Goal: Information Seeking & Learning: Learn about a topic

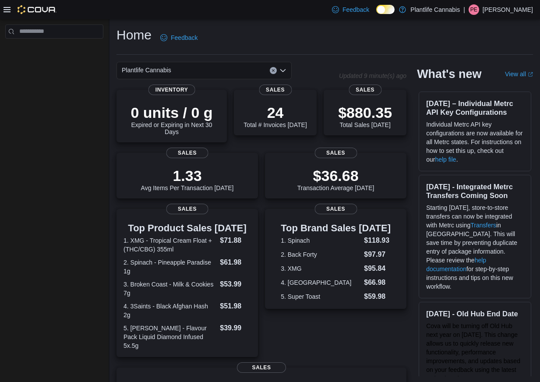
click at [12, 12] on div at bounding box center [30, 9] width 53 height 9
drag, startPoint x: 9, startPoint y: 12, endPoint x: 28, endPoint y: 1, distance: 22.2
click at [9, 12] on icon at bounding box center [7, 9] width 7 height 7
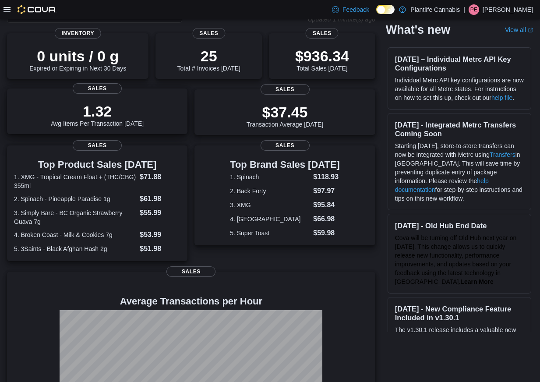
scroll to position [70, 0]
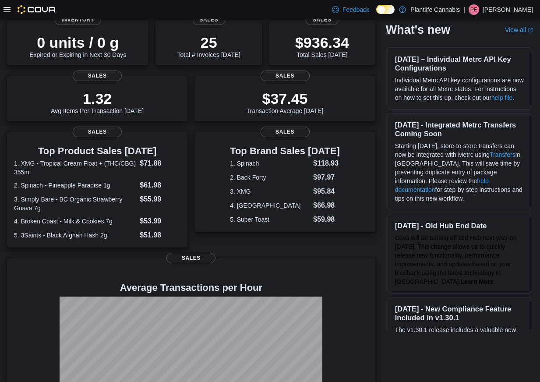
click at [7, 13] on div at bounding box center [30, 9] width 53 height 9
click at [11, 11] on div at bounding box center [30, 9] width 53 height 9
click at [7, 9] on icon at bounding box center [7, 9] width 7 height 7
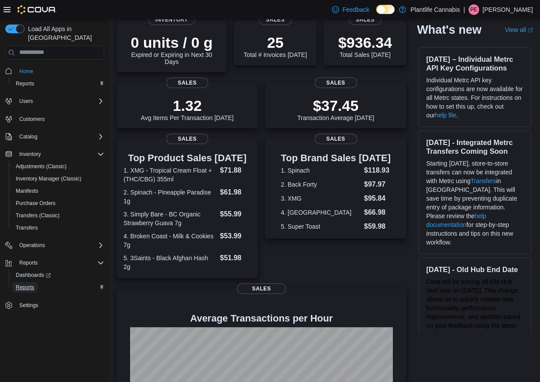
click at [36, 282] on link "Reports" at bounding box center [24, 287] width 25 height 11
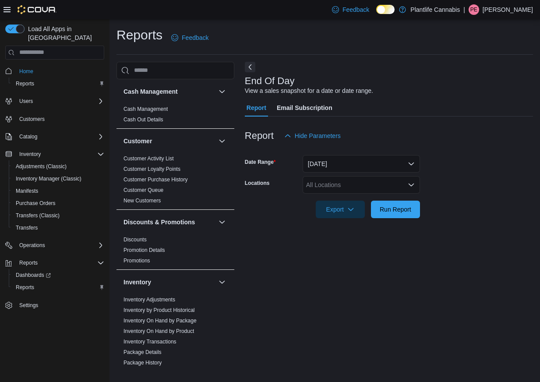
click at [371, 189] on div "All Locations" at bounding box center [361, 185] width 117 height 18
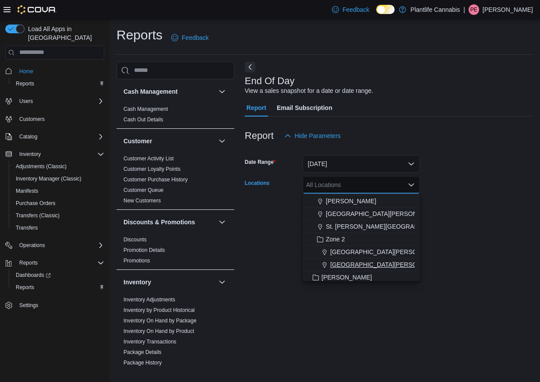
click at [402, 264] on span "[GEOGRAPHIC_DATA][PERSON_NAME][GEOGRAPHIC_DATA]" at bounding box center [419, 264] width 178 height 9
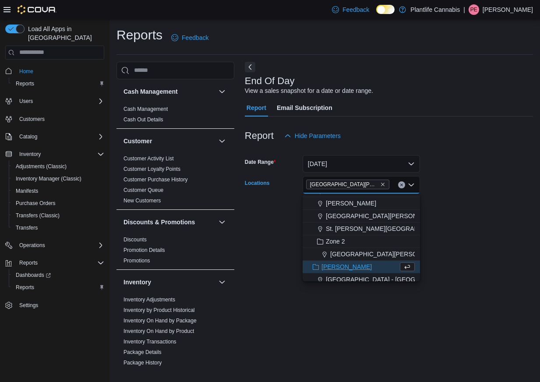
click at [467, 249] on div "End Of Day View a sales snapshot for a date or date range. Report Email Subscri…" at bounding box center [389, 214] width 288 height 304
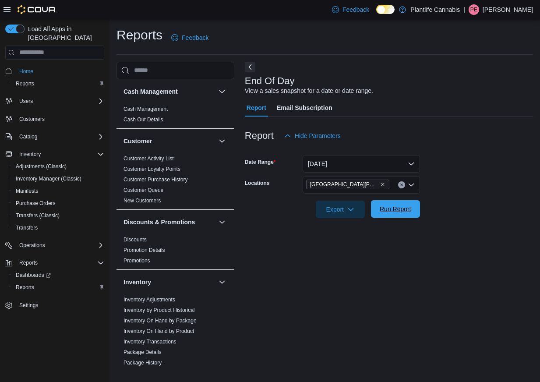
click at [393, 201] on span "Run Report" at bounding box center [396, 209] width 39 height 18
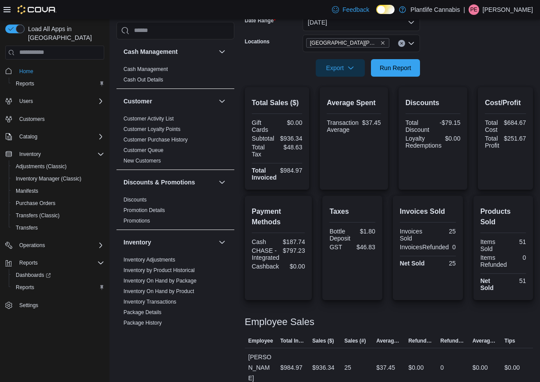
scroll to position [141, 0]
click at [380, 73] on span "Run Report" at bounding box center [396, 69] width 39 height 18
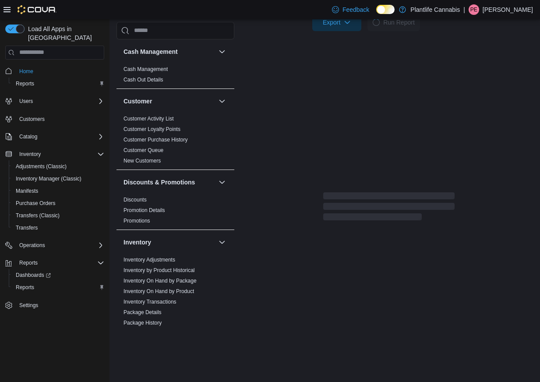
scroll to position [143, 0]
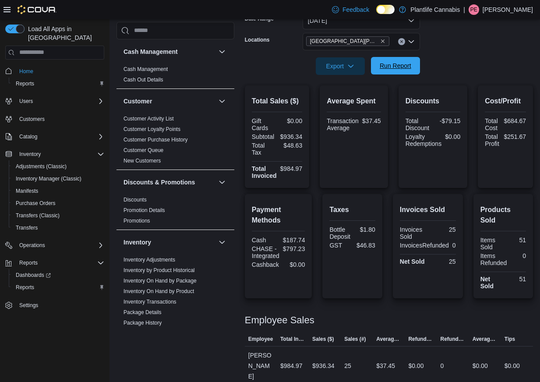
click at [398, 75] on span "Run Report" at bounding box center [396, 66] width 39 height 18
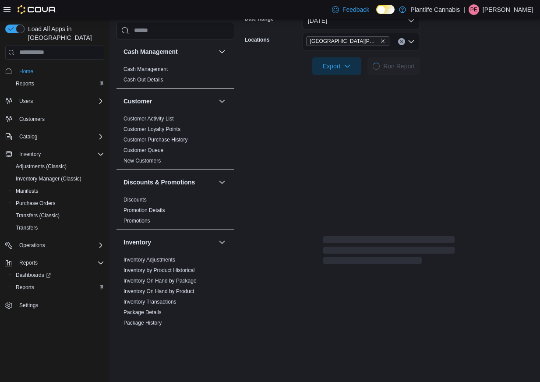
click at [499, 67] on form "Date Range [DATE] Locations [GEOGRAPHIC_DATA][PERSON_NAME][GEOGRAPHIC_DATA] Exp…" at bounding box center [389, 38] width 288 height 74
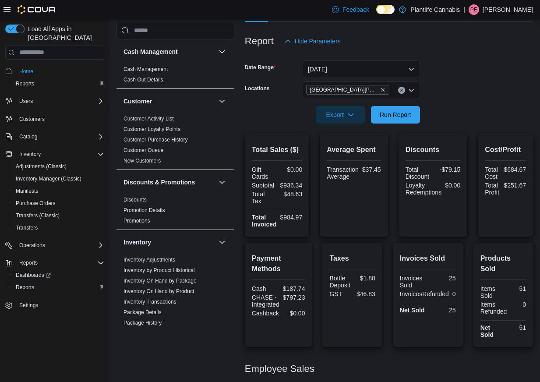
scroll to position [88, 0]
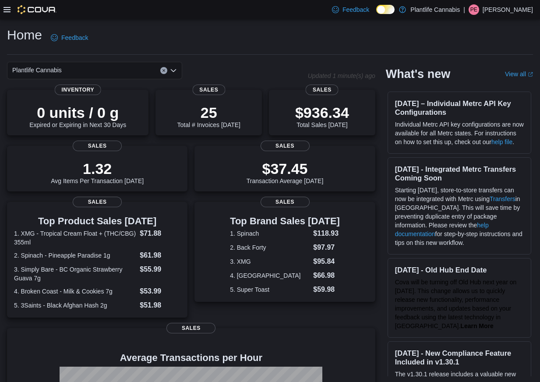
click at [6, 11] on icon at bounding box center [7, 9] width 7 height 7
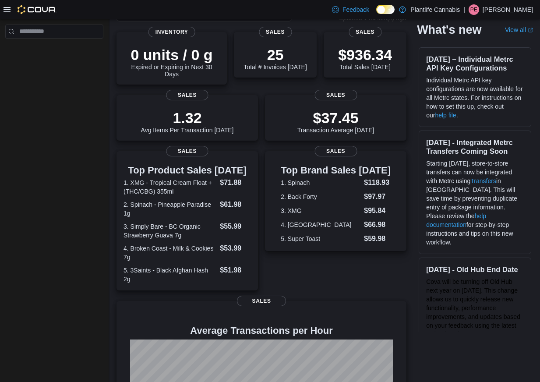
scroll to position [57, 0]
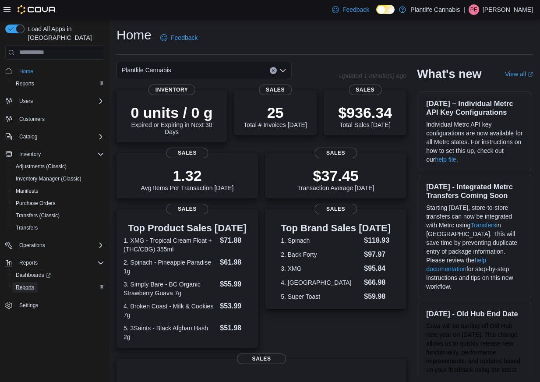
click at [20, 284] on span "Reports" at bounding box center [25, 287] width 18 height 7
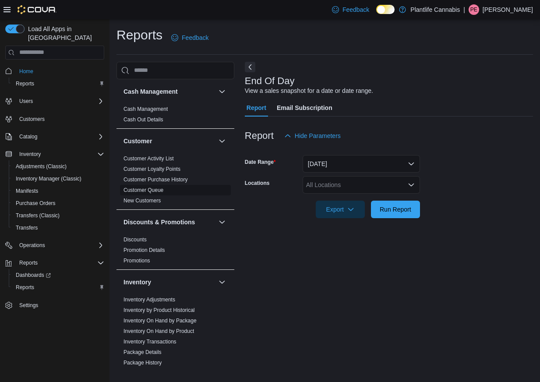
drag, startPoint x: 208, startPoint y: 159, endPoint x: 200, endPoint y: 161, distance: 8.6
click at [208, 159] on ul "Customer Activity List Customer Loyalty Points Customer Purchase History Custom…" at bounding box center [175, 179] width 111 height 53
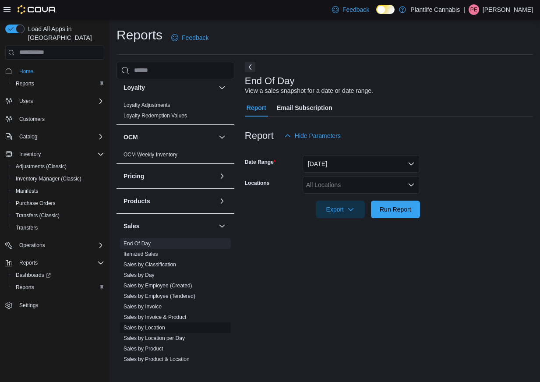
scroll to position [388, 0]
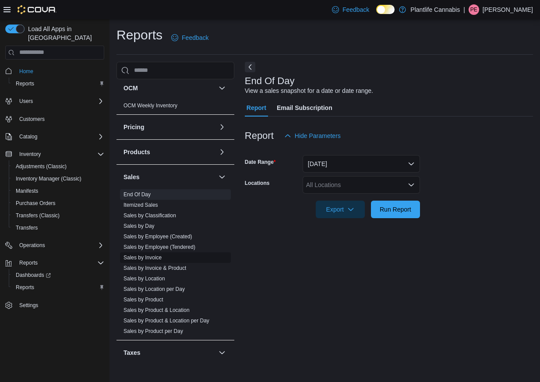
click at [191, 252] on span "Sales by Invoice" at bounding box center [175, 257] width 111 height 11
click at [193, 249] on link "Sales by Employee (Tendered)" at bounding box center [160, 247] width 72 height 6
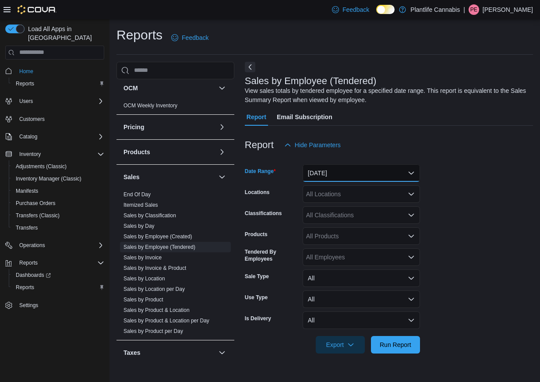
click at [403, 179] on button "Yesterday" at bounding box center [361, 173] width 117 height 18
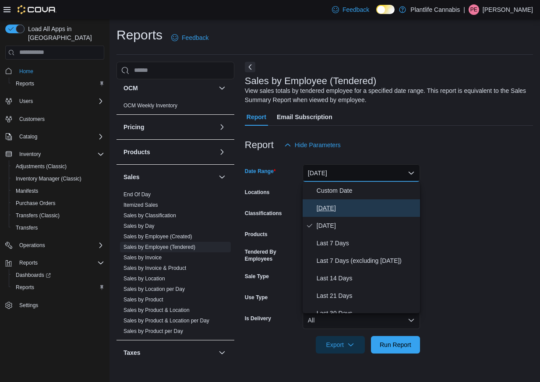
click at [342, 210] on span "[DATE]" at bounding box center [367, 208] width 100 height 11
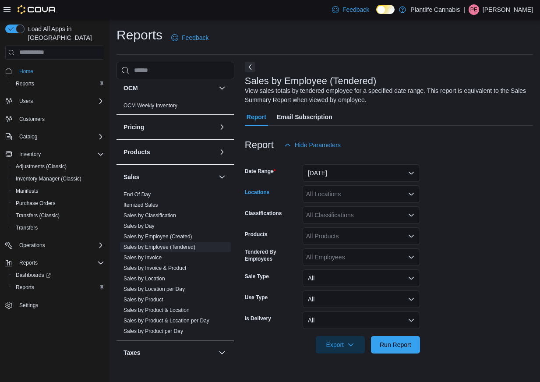
click at [413, 192] on icon "Open list of options" at bounding box center [411, 194] width 7 height 7
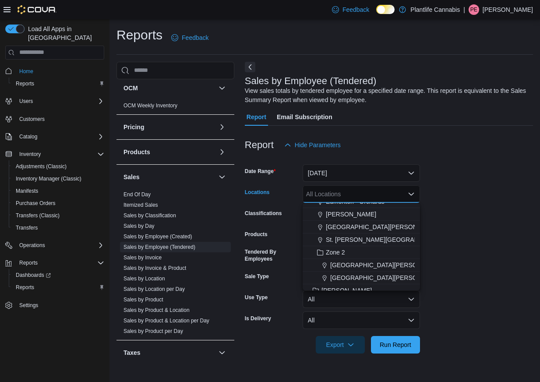
scroll to position [84, 0]
click at [391, 277] on span "[GEOGRAPHIC_DATA][PERSON_NAME][GEOGRAPHIC_DATA]" at bounding box center [419, 277] width 178 height 9
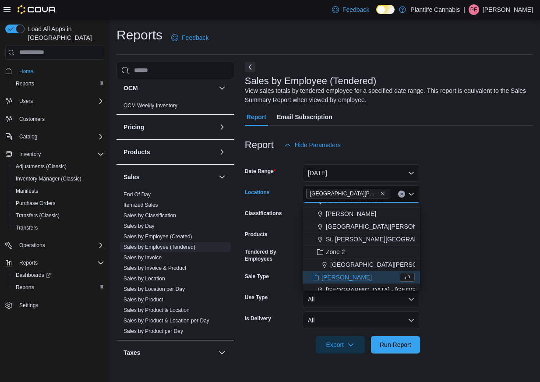
click at [523, 210] on form "Date Range Today Locations Fort McMurray - Stoney Creek Combo box. Selected. Fo…" at bounding box center [389, 254] width 288 height 200
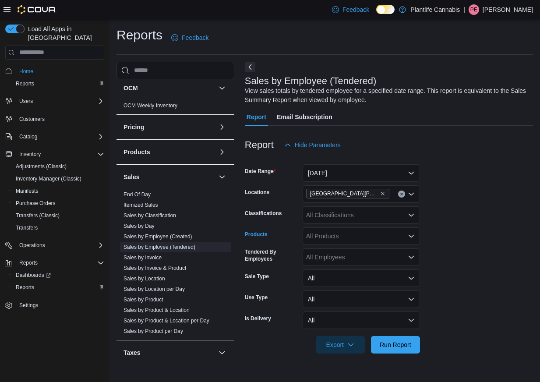
drag, startPoint x: 381, startPoint y: 227, endPoint x: 383, endPoint y: 220, distance: 7.8
click at [381, 225] on form "Date Range Today Locations Fort McMurray - Stoney Creek Classifications All Cla…" at bounding box center [389, 254] width 288 height 200
click at [386, 218] on div "All Classifications" at bounding box center [361, 215] width 117 height 18
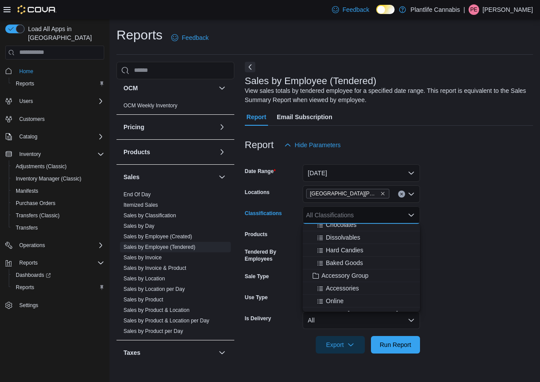
scroll to position [82, 0]
click at [354, 275] on span "Accessory Group" at bounding box center [345, 275] width 47 height 9
click at [467, 235] on form "Date Range Today Locations Fort McMurray - Stoney Creek Classifications Accesso…" at bounding box center [389, 254] width 288 height 200
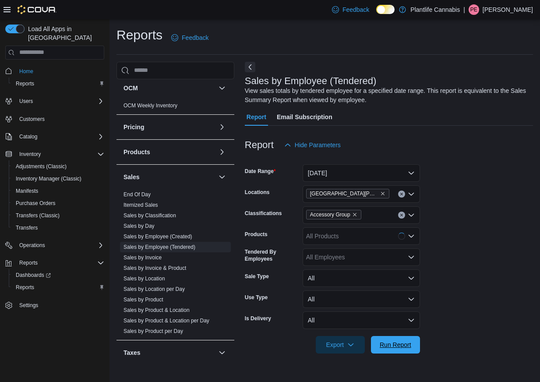
drag, startPoint x: 396, startPoint y: 346, endPoint x: 423, endPoint y: 320, distance: 37.2
click at [396, 346] on span "Run Report" at bounding box center [396, 345] width 32 height 9
